Goal: Obtain resource: Download file/media

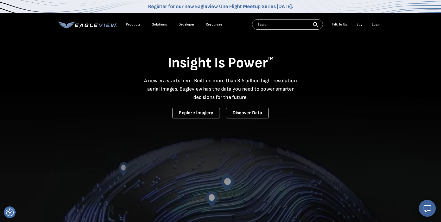
click at [376, 27] on li "Login" at bounding box center [376, 25] width 14 height 8
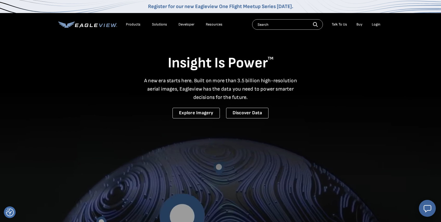
click at [376, 26] on div "Login" at bounding box center [376, 24] width 9 height 5
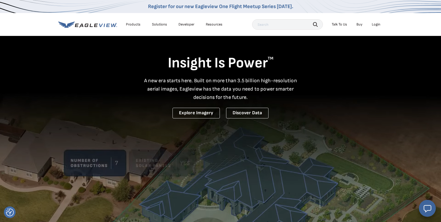
click at [377, 27] on li "Login" at bounding box center [376, 25] width 14 height 8
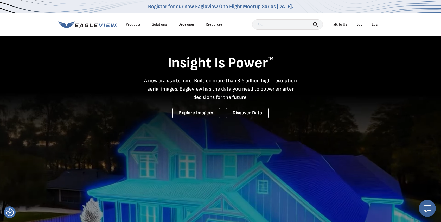
click at [377, 25] on div "Login" at bounding box center [376, 24] width 9 height 5
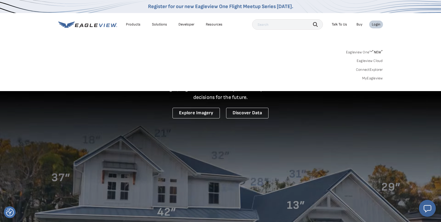
click at [375, 79] on link "MyEagleview" at bounding box center [372, 78] width 21 height 5
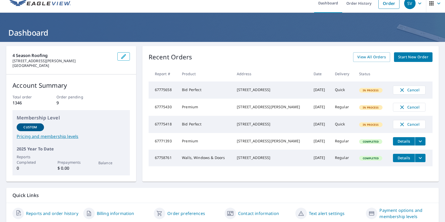
scroll to position [7, 0]
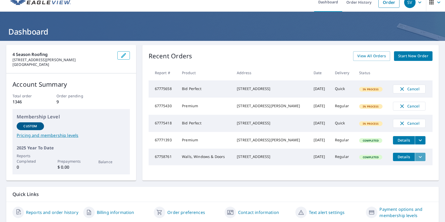
click at [418, 158] on icon "filesDropdownBtn-67758761" at bounding box center [419, 157] width 3 height 2
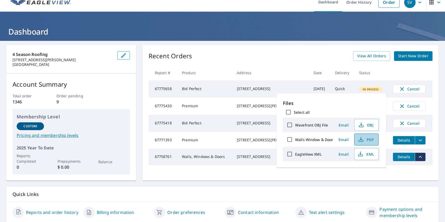
click at [363, 140] on icon "button" at bounding box center [361, 139] width 6 height 6
click at [367, 141] on span "PDF" at bounding box center [365, 139] width 17 height 6
click at [290, 140] on input "Walls Window & Door" at bounding box center [289, 139] width 11 height 11
checkbox input "true"
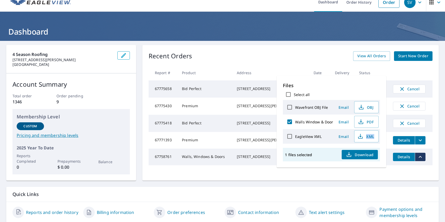
click at [354, 157] on span "Download" at bounding box center [360, 154] width 28 height 6
